Goal: Information Seeking & Learning: Understand process/instructions

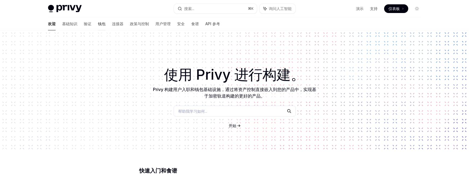
click at [98, 23] on font "钱包" at bounding box center [102, 23] width 8 height 5
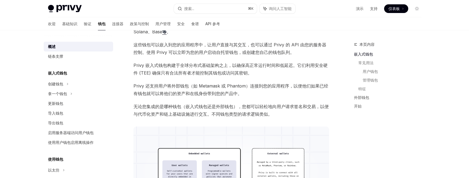
scroll to position [49, 0]
click at [57, 122] on font "导出钱包" at bounding box center [55, 123] width 15 height 5
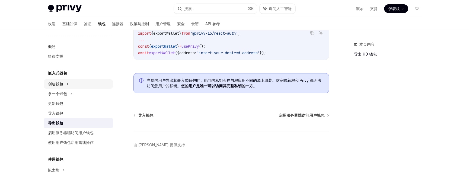
click at [61, 83] on font "创建钱包" at bounding box center [55, 84] width 15 height 5
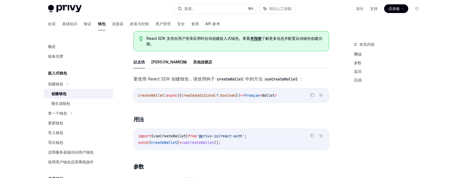
scroll to position [254, 0]
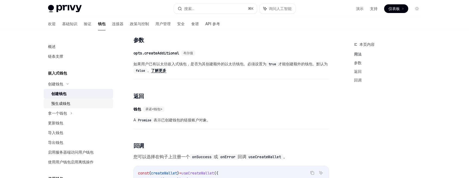
click at [58, 103] on font "预生成钱包" at bounding box center [60, 103] width 19 height 5
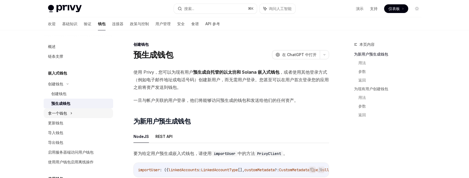
click at [60, 114] on font "拿一个钱包" at bounding box center [57, 113] width 19 height 5
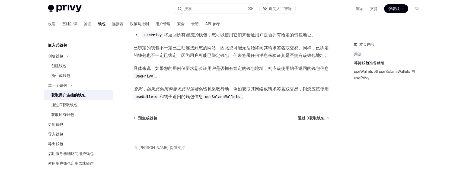
scroll to position [473, 0]
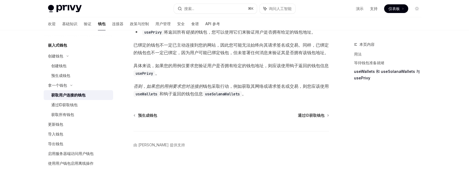
type textarea "*"
